Goal: Check status: Check status

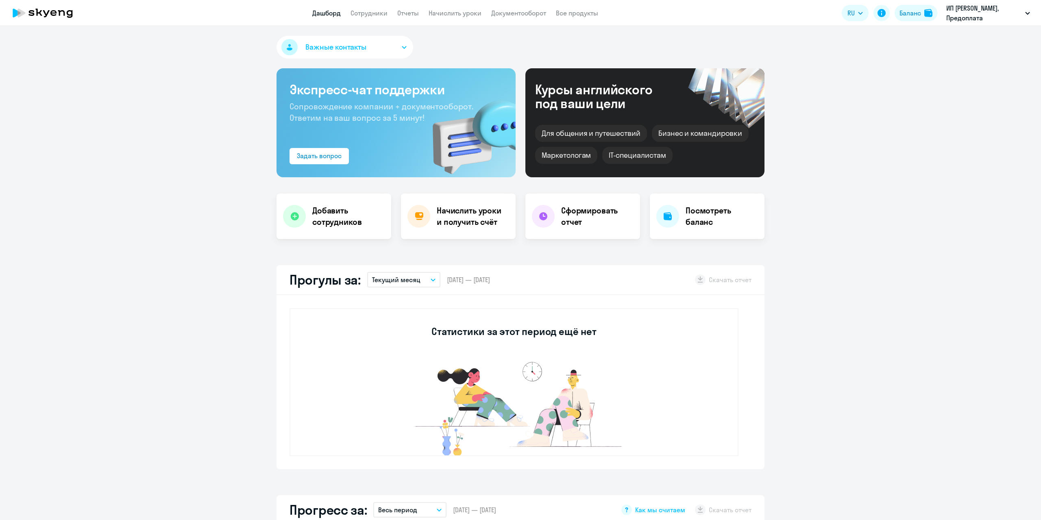
select select "30"
click at [927, 17] on img at bounding box center [928, 13] width 8 height 8
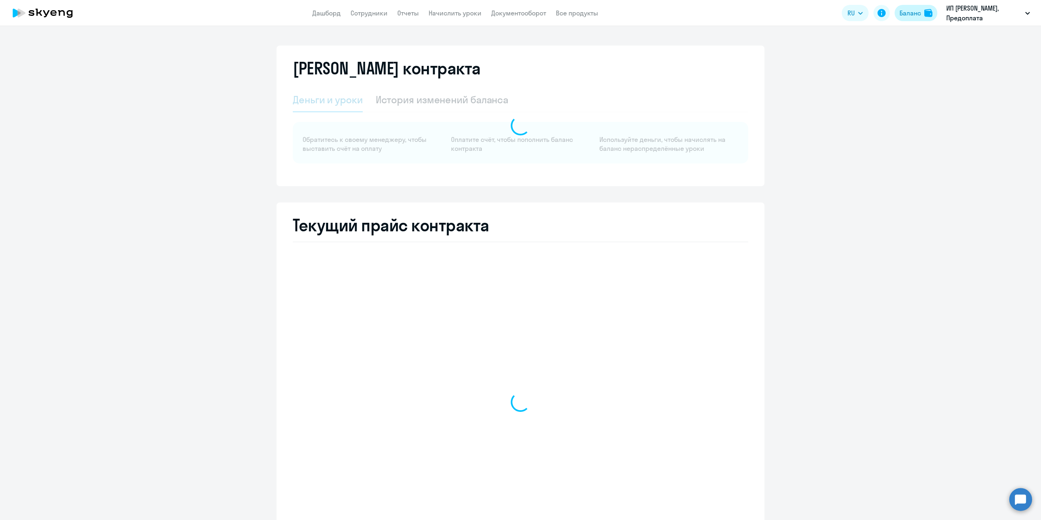
select select "english_adult_not_native_speaker"
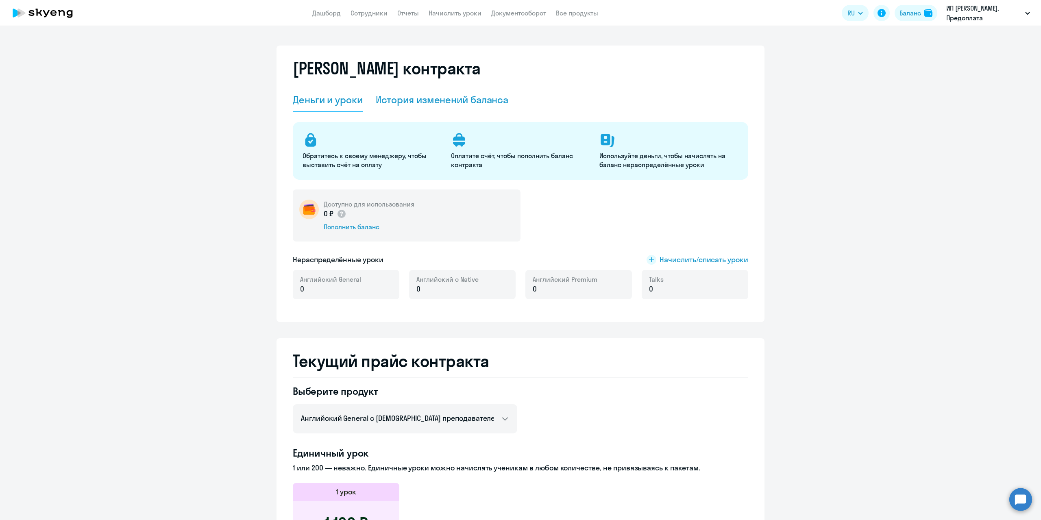
click at [445, 100] on div "История изменений баланса" at bounding box center [442, 99] width 133 height 13
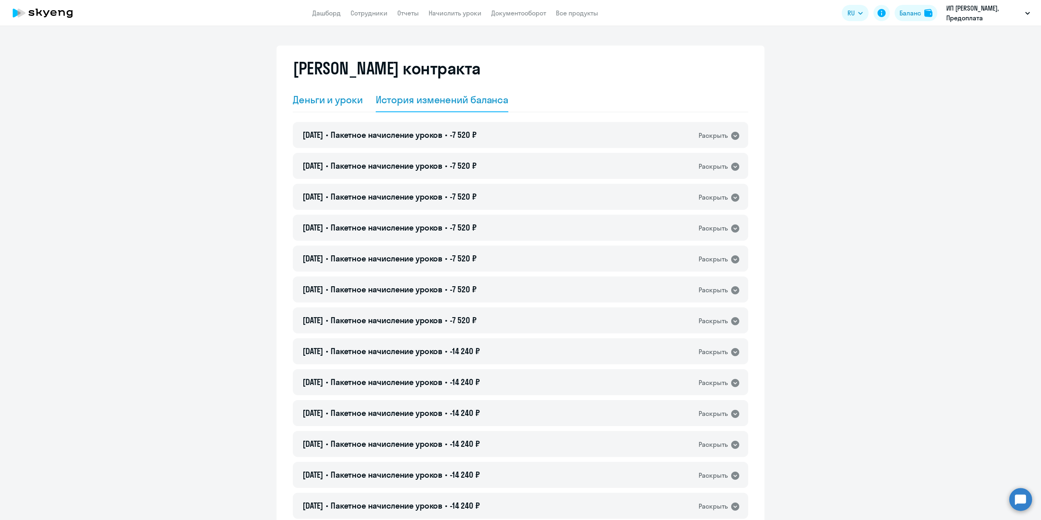
click at [336, 104] on div "Деньги и уроки" at bounding box center [328, 99] width 70 height 13
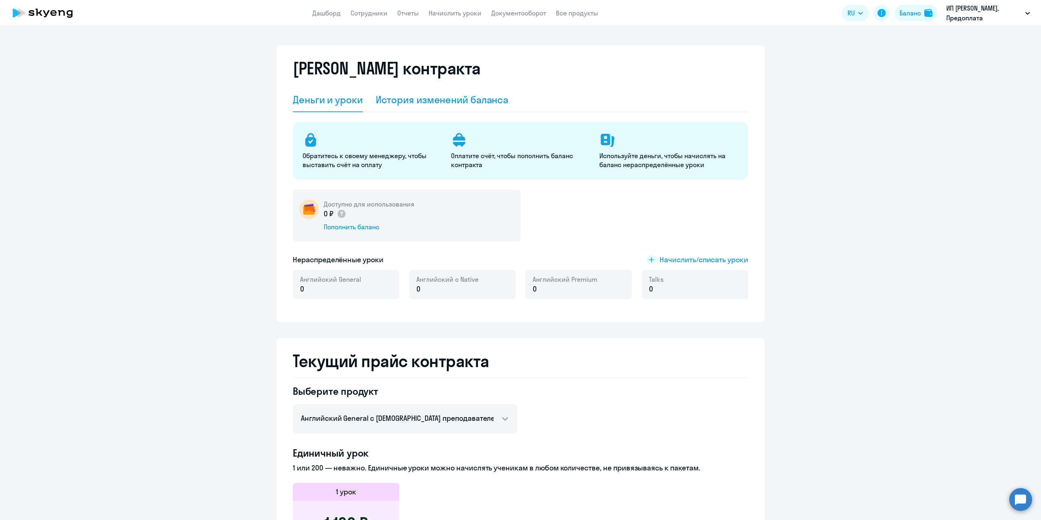
click at [421, 103] on div "История изменений баланса" at bounding box center [442, 99] width 133 height 13
